Goal: Information Seeking & Learning: Learn about a topic

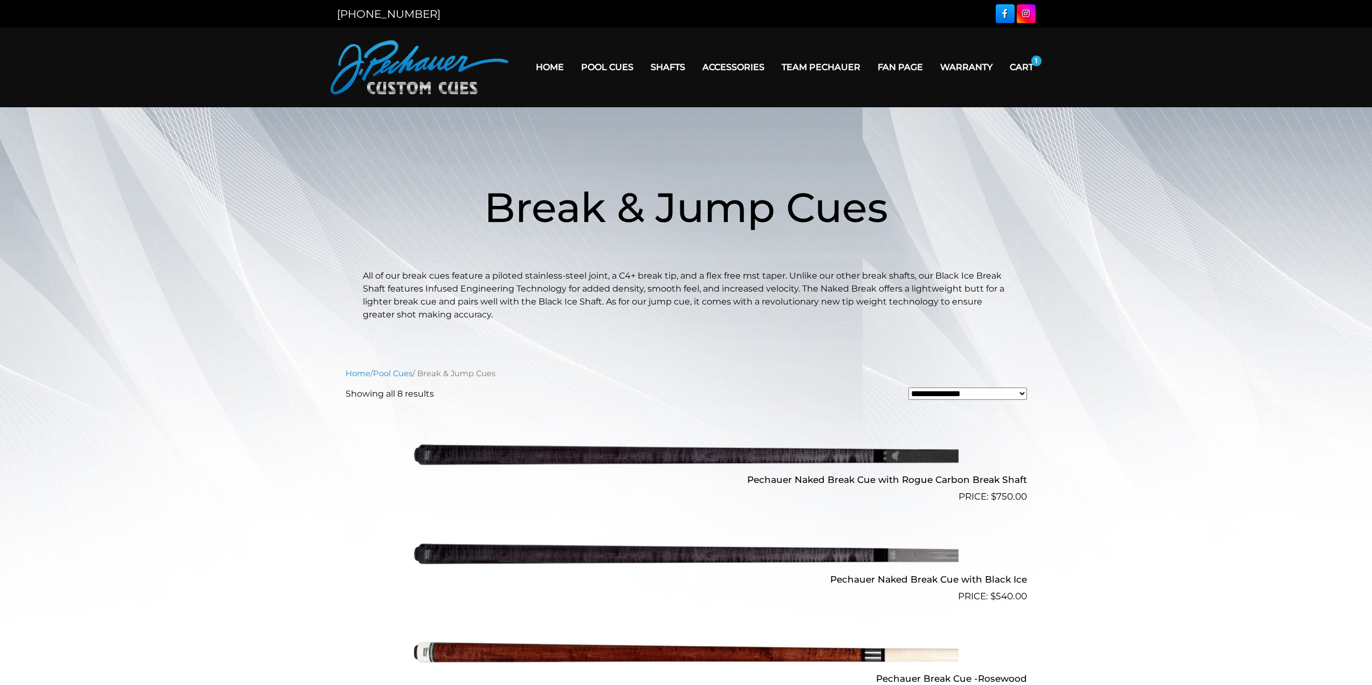
scroll to position [350, 0]
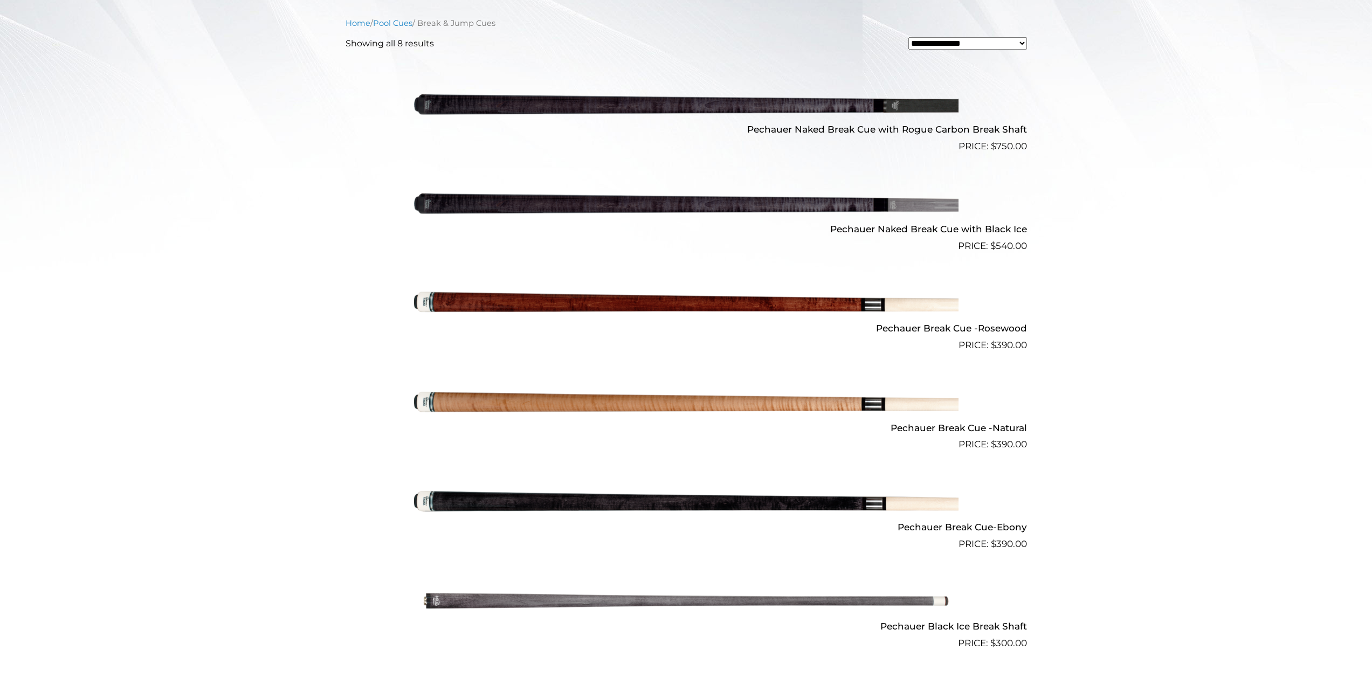
click at [886, 229] on h2 "Pechauer Naked Break Cue with Black Ice" at bounding box center [686, 229] width 681 height 20
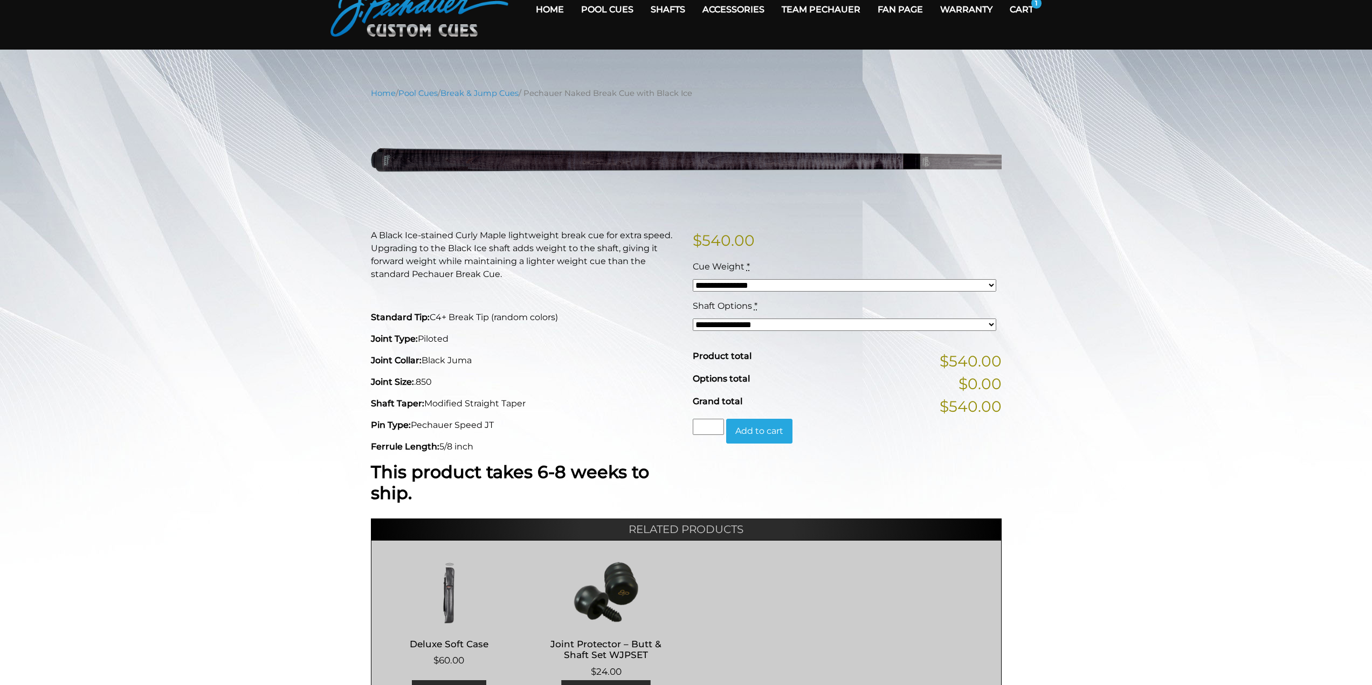
scroll to position [54, 0]
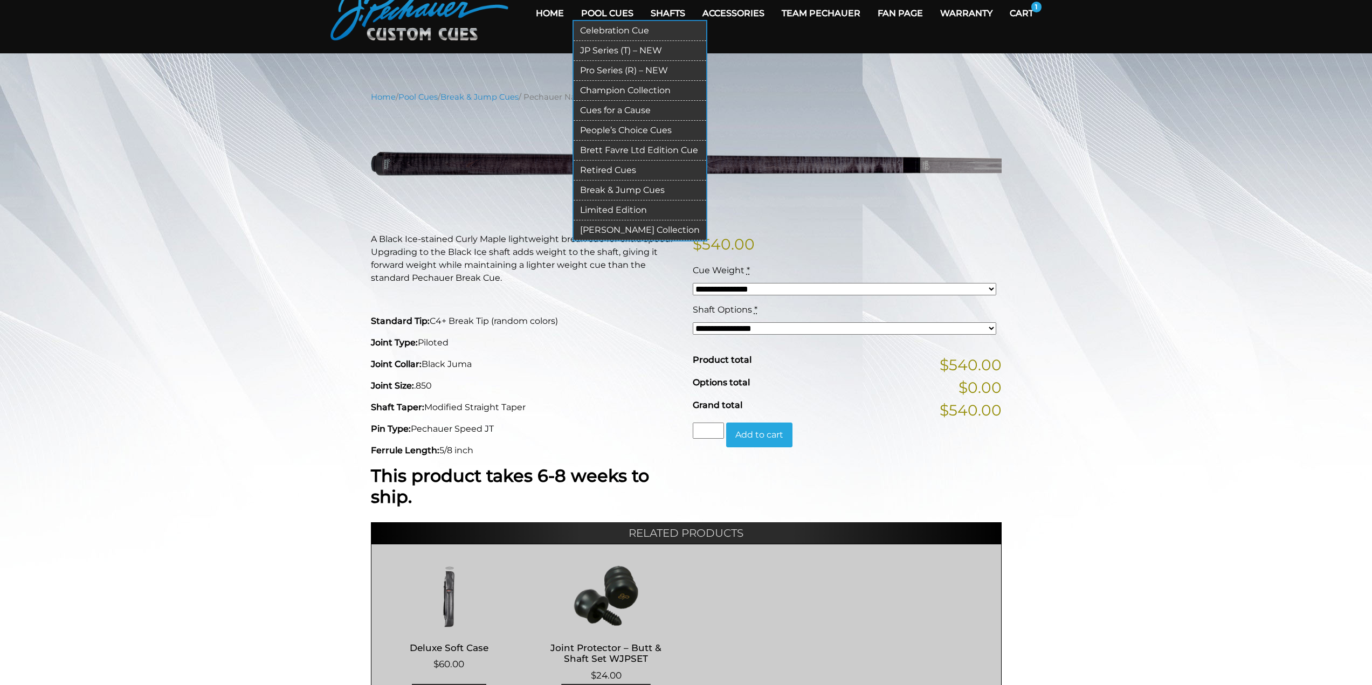
click at [623, 191] on link "Break & Jump Cues" at bounding box center [640, 191] width 133 height 20
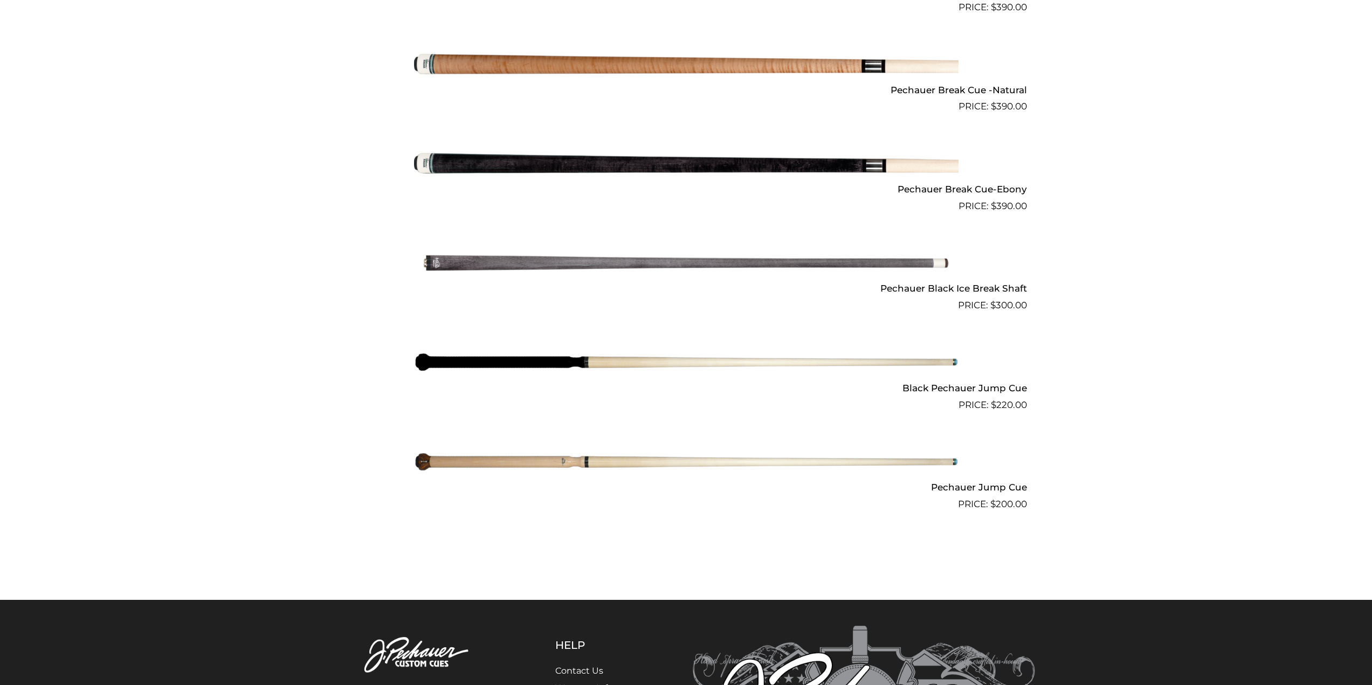
scroll to position [689, 0]
click at [844, 361] on img at bounding box center [686, 361] width 544 height 91
click at [627, 460] on img at bounding box center [686, 461] width 544 height 91
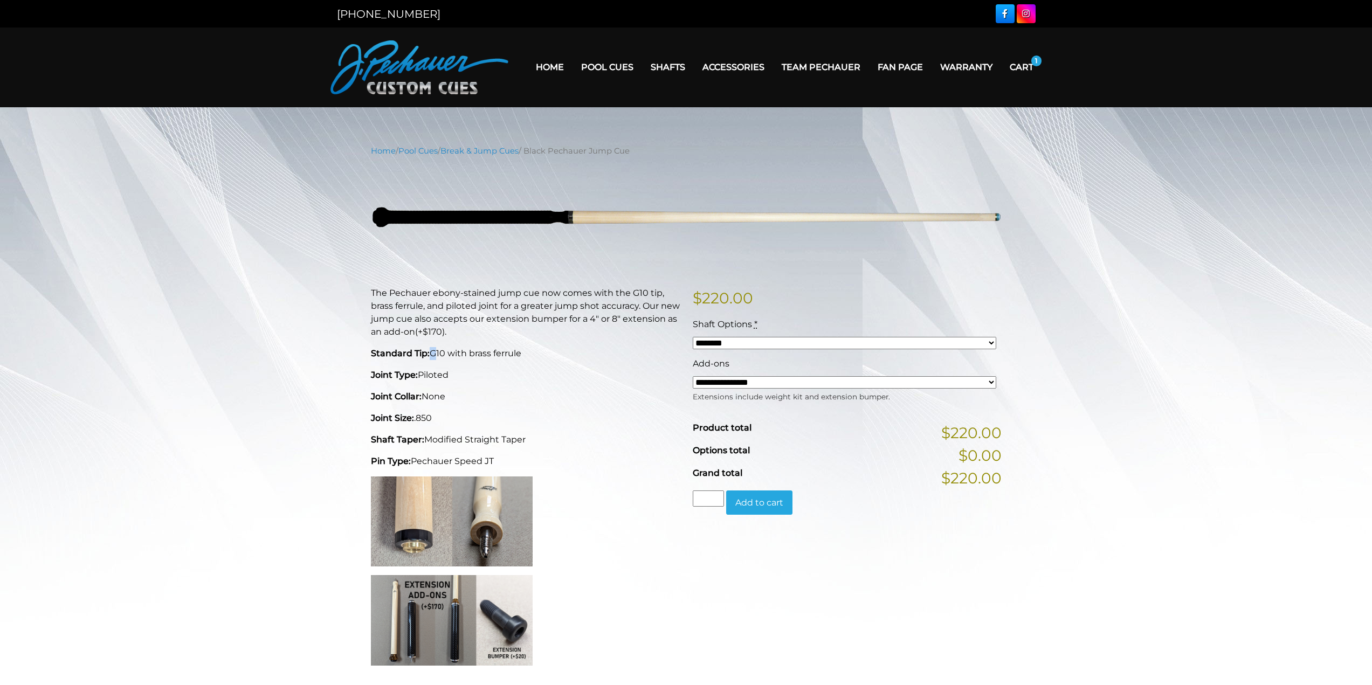
drag, startPoint x: 431, startPoint y: 354, endPoint x: 437, endPoint y: 354, distance: 5.9
click at [437, 354] on p "Standard Tip: G10 with brass ferrule" at bounding box center [525, 353] width 309 height 13
click at [455, 354] on p "Standard Tip: G10 with brass ferrule" at bounding box center [525, 353] width 309 height 13
drag, startPoint x: 429, startPoint y: 354, endPoint x: 447, endPoint y: 352, distance: 18.5
click at [447, 352] on p "Standard Tip: G10 with brass ferrule" at bounding box center [525, 353] width 309 height 13
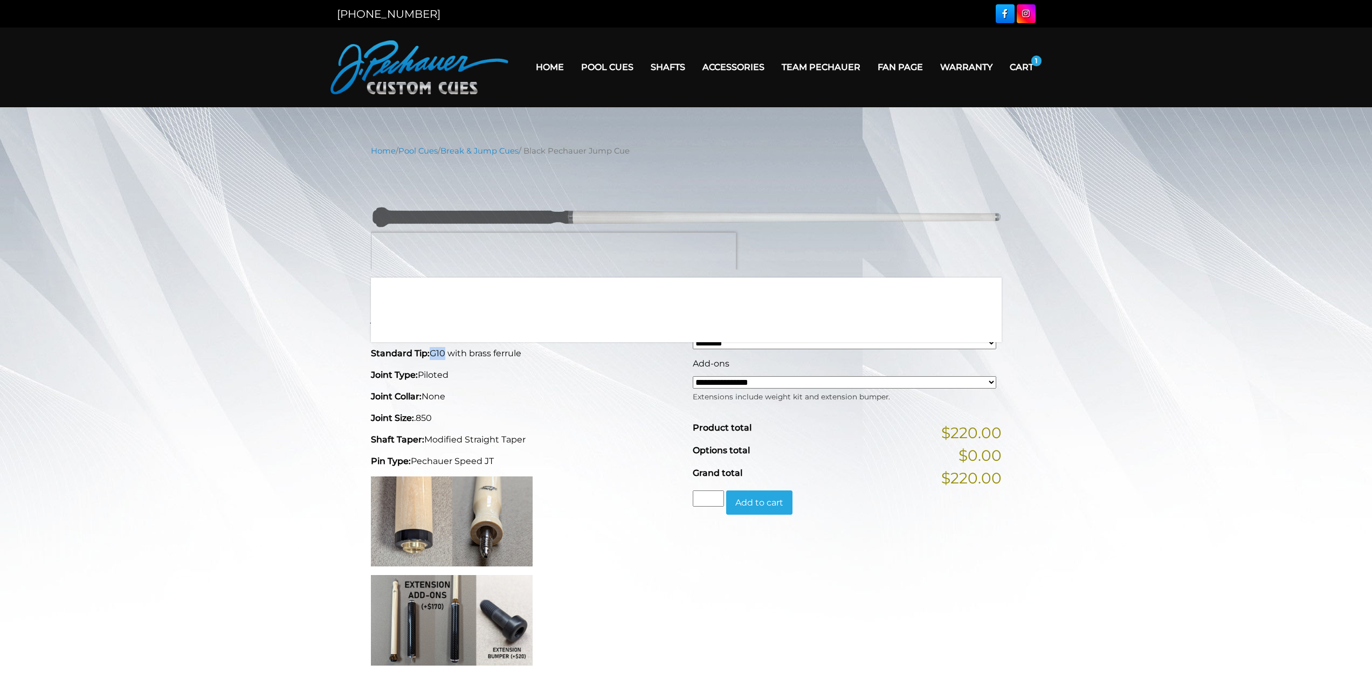
copy p "G10"
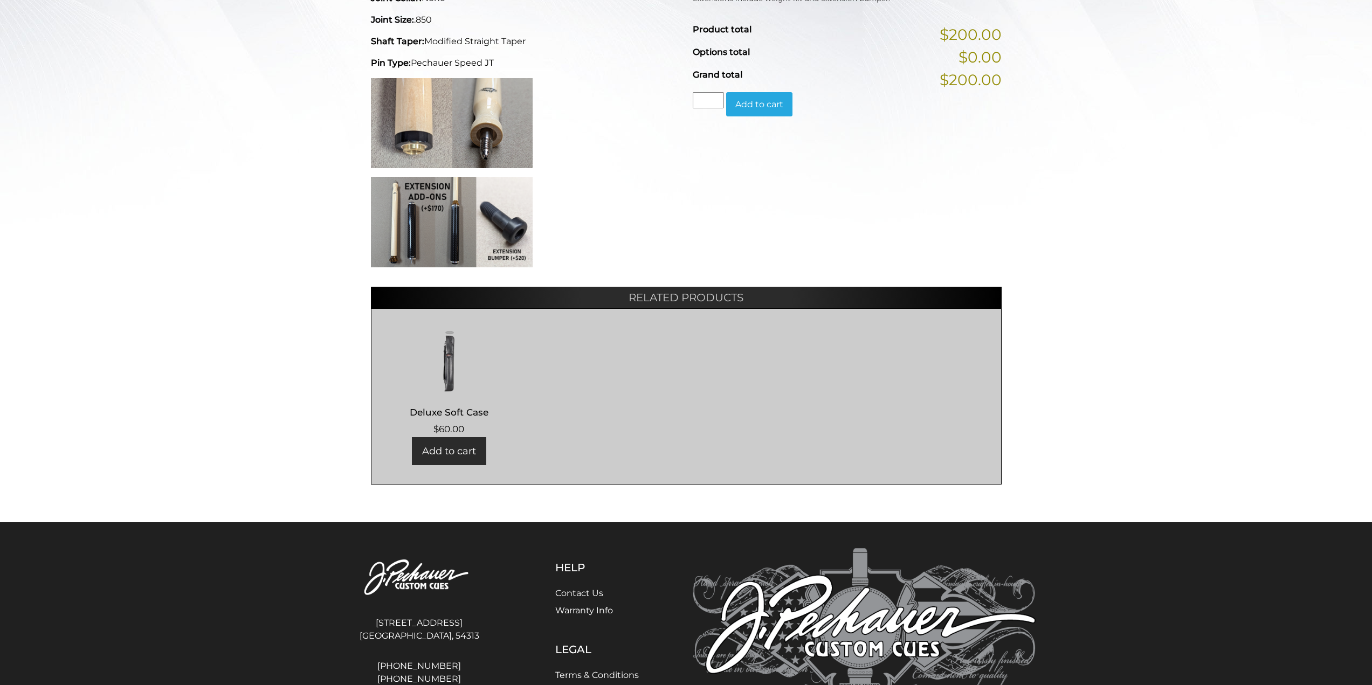
scroll to position [399, 0]
click at [496, 137] on img at bounding box center [452, 123] width 162 height 90
click at [420, 138] on img at bounding box center [452, 123] width 162 height 90
click at [517, 110] on img at bounding box center [452, 123] width 162 height 90
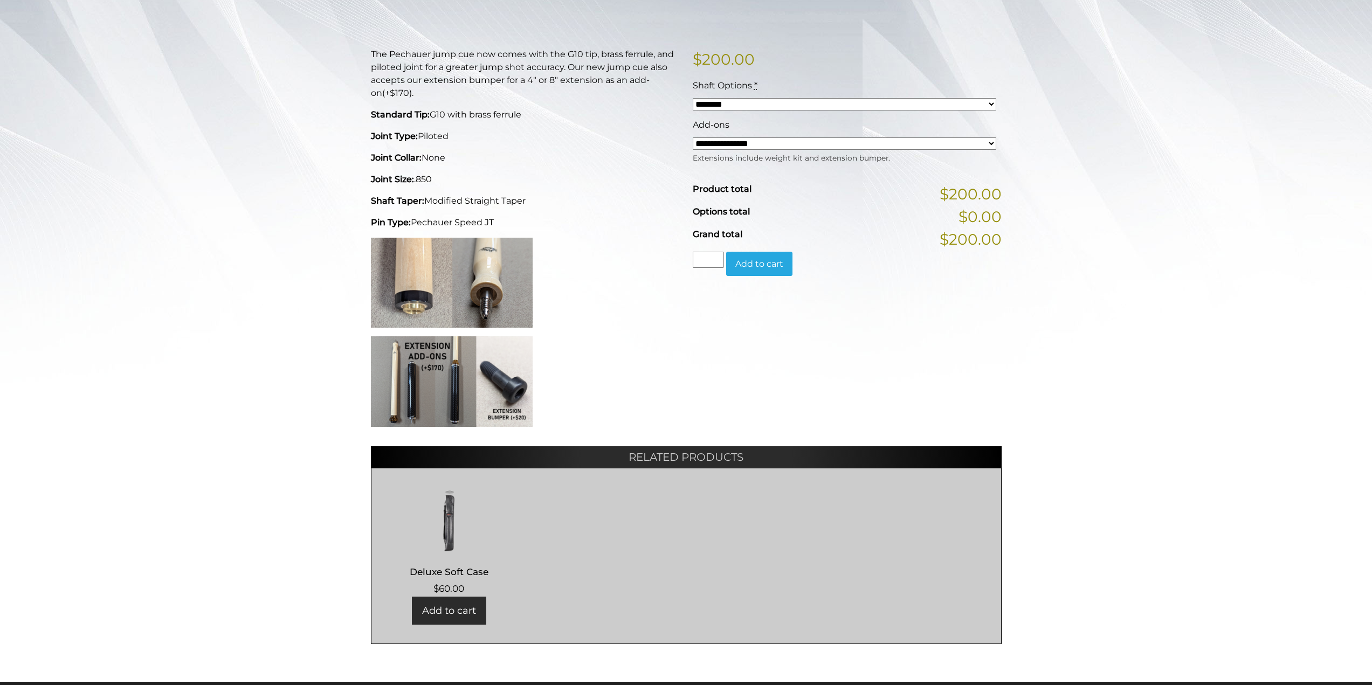
scroll to position [238, 0]
